Goal: Communication & Community: Answer question/provide support

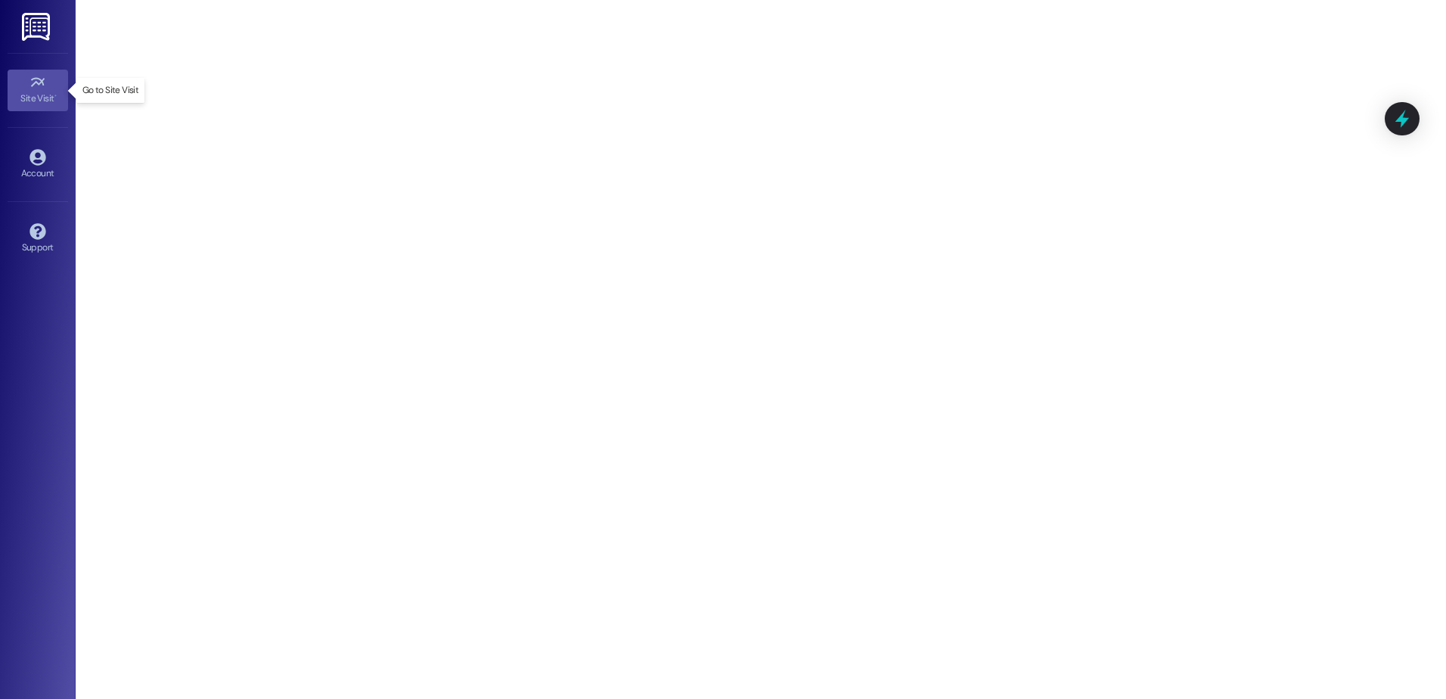
click at [38, 88] on icon at bounding box center [37, 82] width 17 height 17
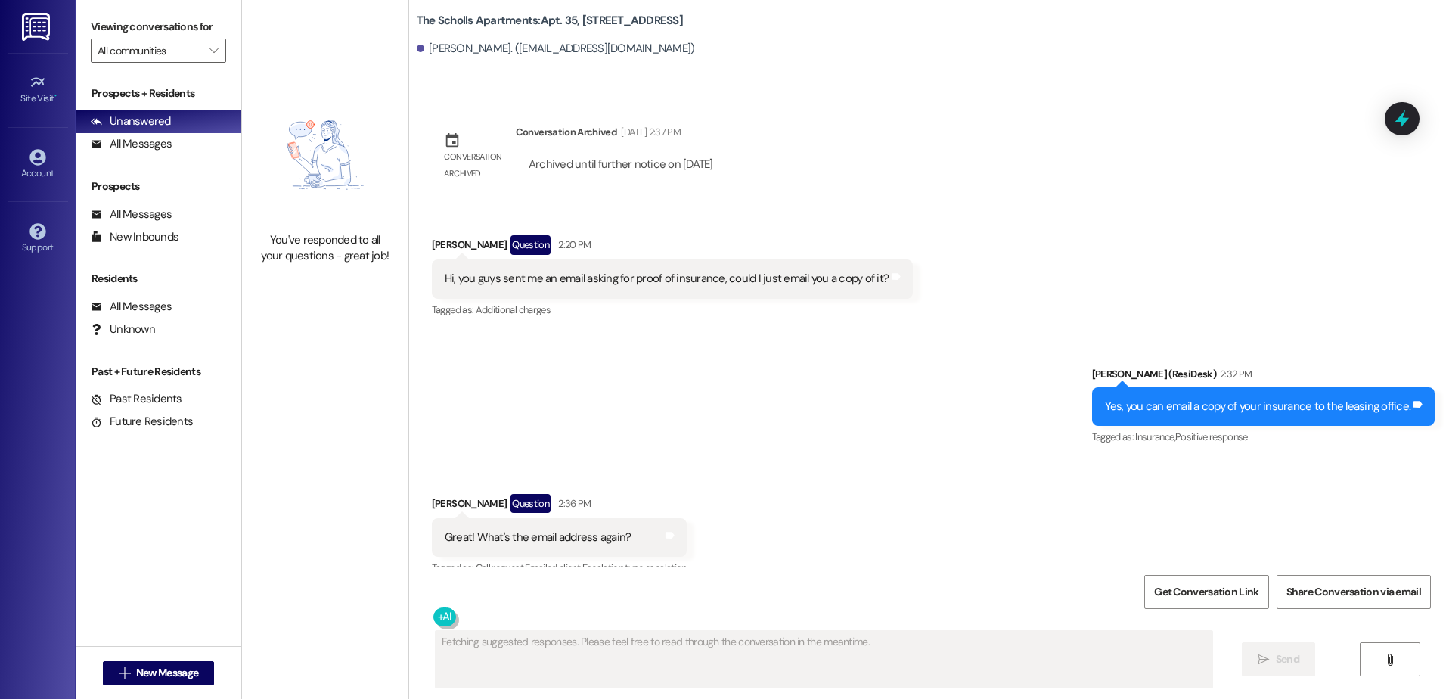
scroll to position [6988, 0]
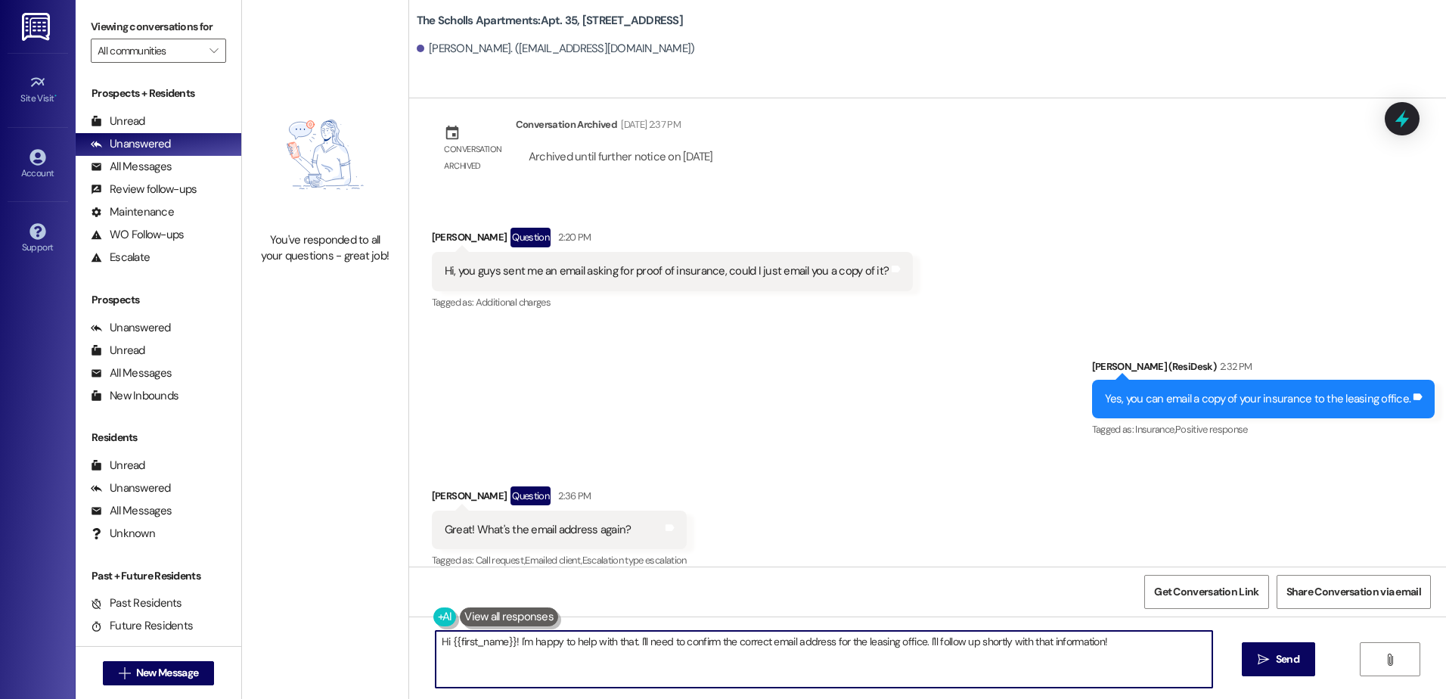
drag, startPoint x: 997, startPoint y: 639, endPoint x: 973, endPoint y: 640, distance: 24.2
click at [973, 640] on textarea "Hi {{first_name}}! I'm happy to help with that. I'll need to confirm the correc…" at bounding box center [823, 659] width 776 height 57
drag, startPoint x: 1133, startPoint y: 645, endPoint x: 421, endPoint y: 656, distance: 712.3
click at [427, 656] on div "Hi {{first_name}}! I'm happy to help with that. I'll need to confirm the correc…" at bounding box center [815, 659] width 777 height 58
type textarea "Here is our email address: [EMAIL_ADDRESS][DOMAIN_NAME]"
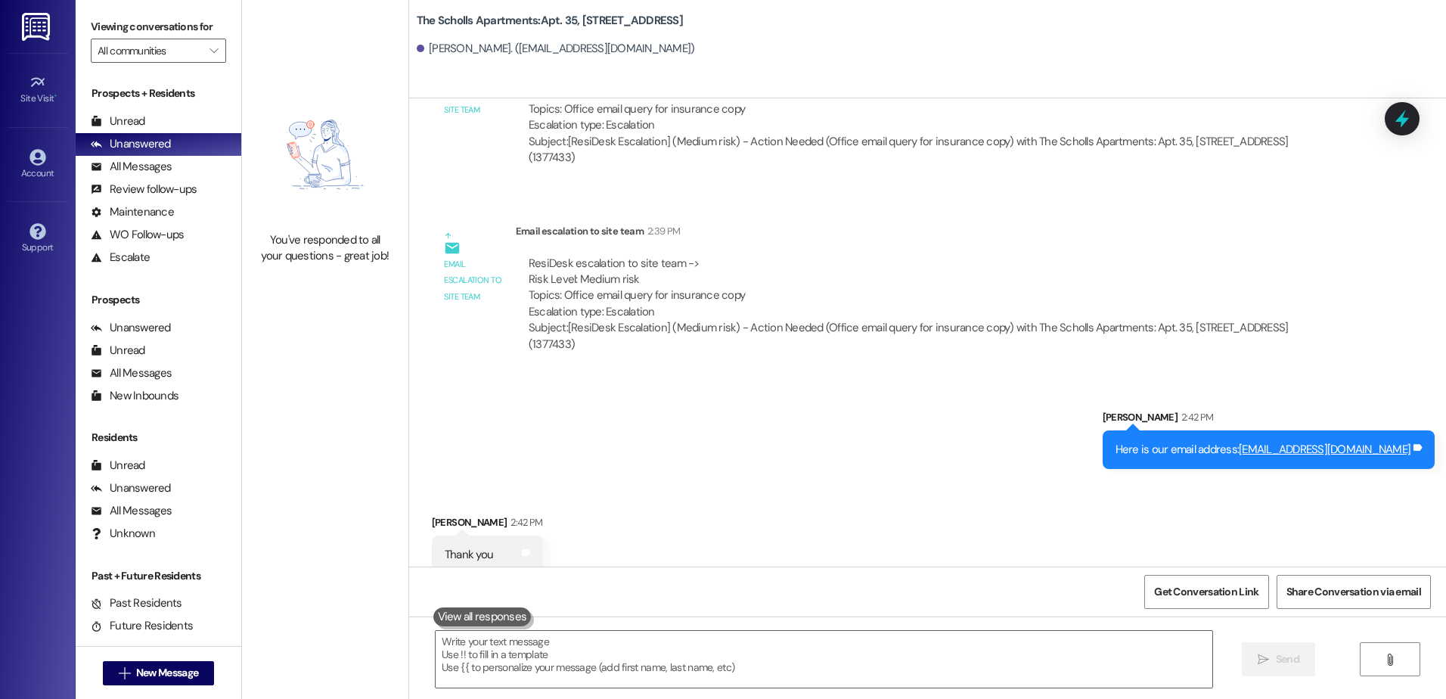
scroll to position [7699, 0]
